Goal: Find contact information: Find contact information

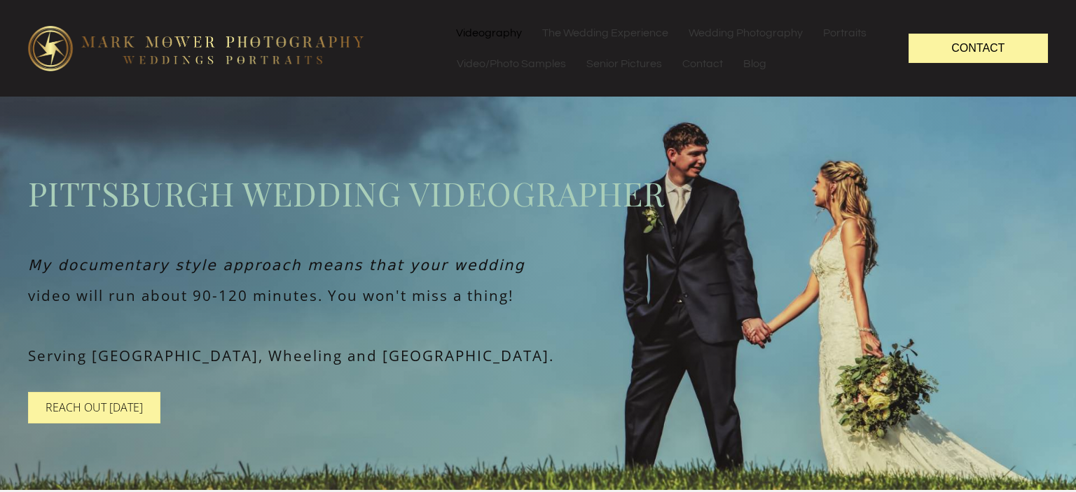
click at [480, 30] on link "Videography" at bounding box center [488, 33] width 85 height 31
click at [708, 66] on link "Contact" at bounding box center [702, 63] width 60 height 31
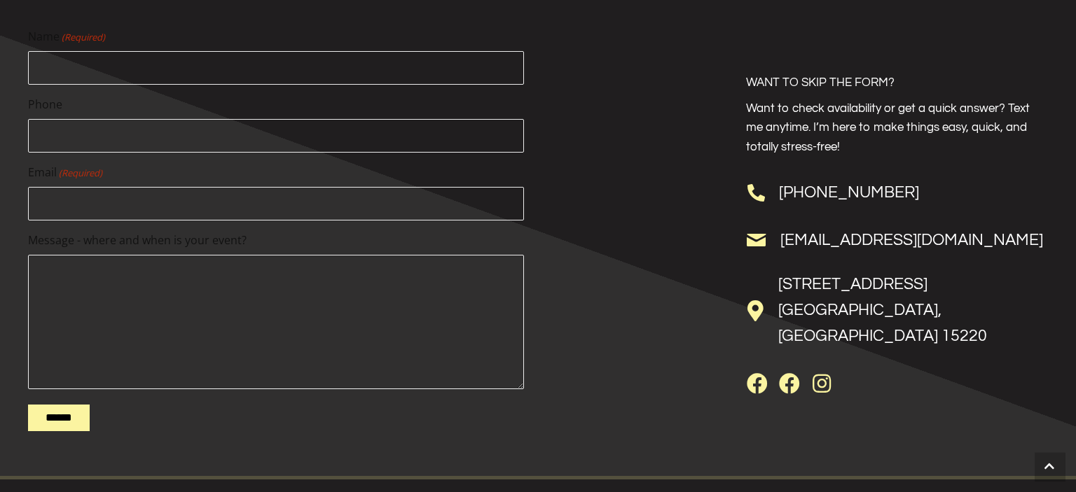
scroll to position [884, 0]
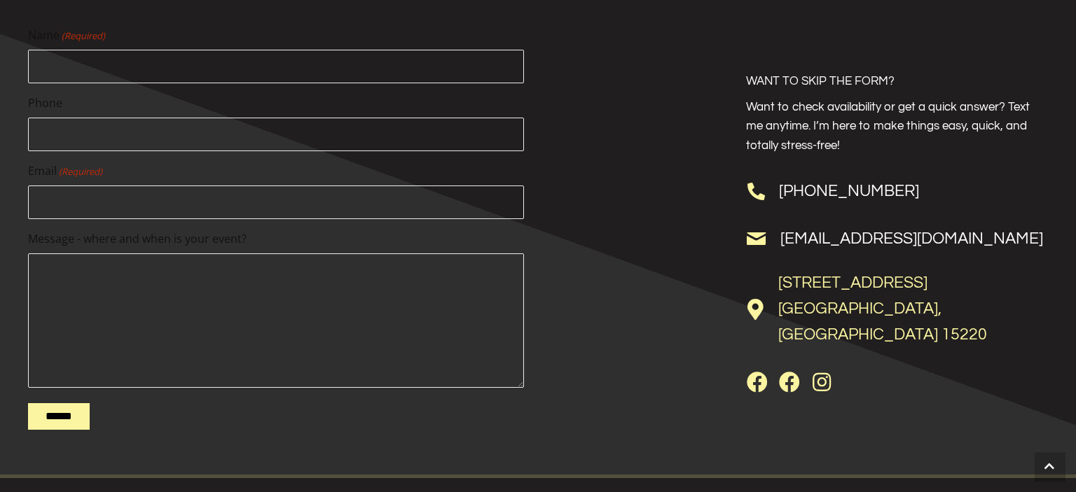
click at [786, 295] on link "175 Parkedge Rd. Pittsburgh, PA 15220" at bounding box center [882, 308] width 209 height 69
